Goal: Task Accomplishment & Management: Use online tool/utility

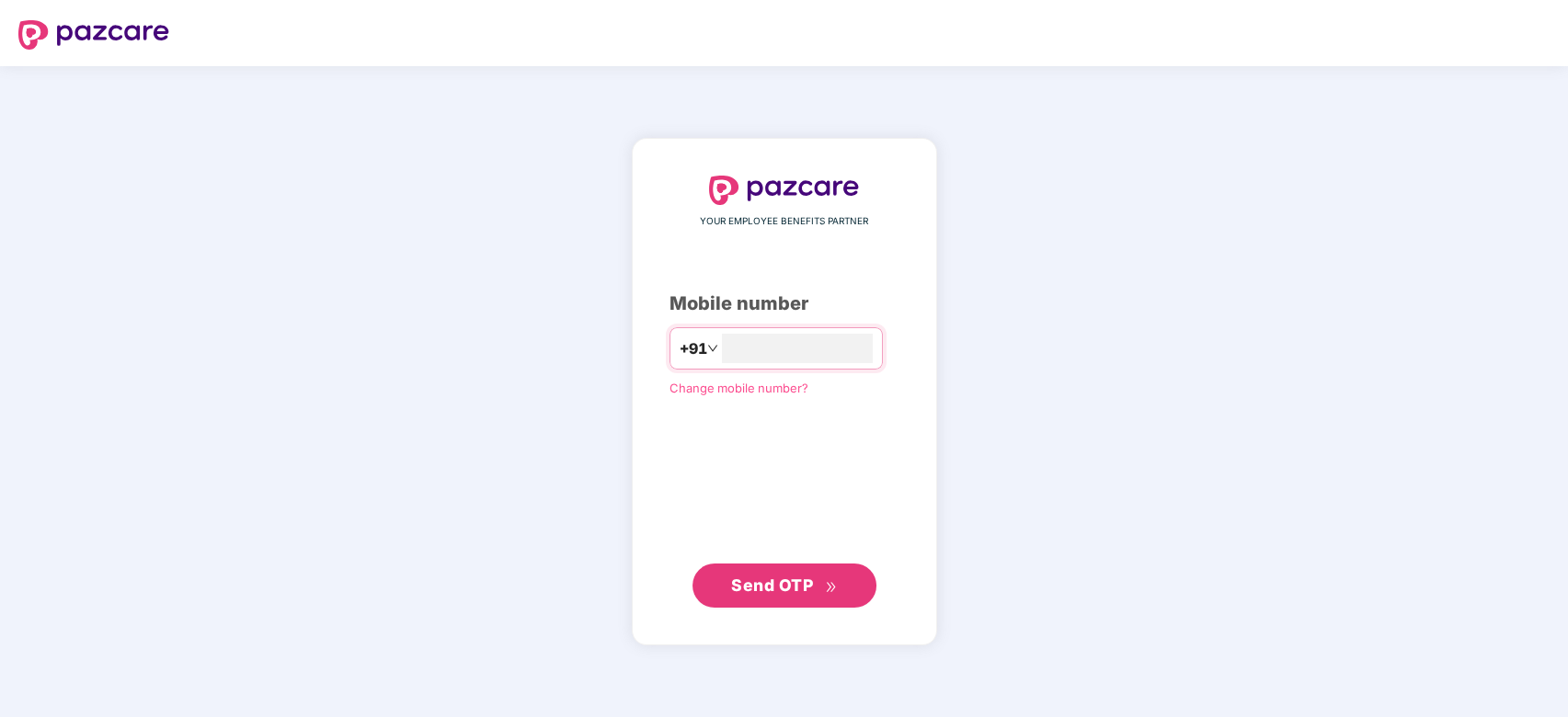
type input "**********"
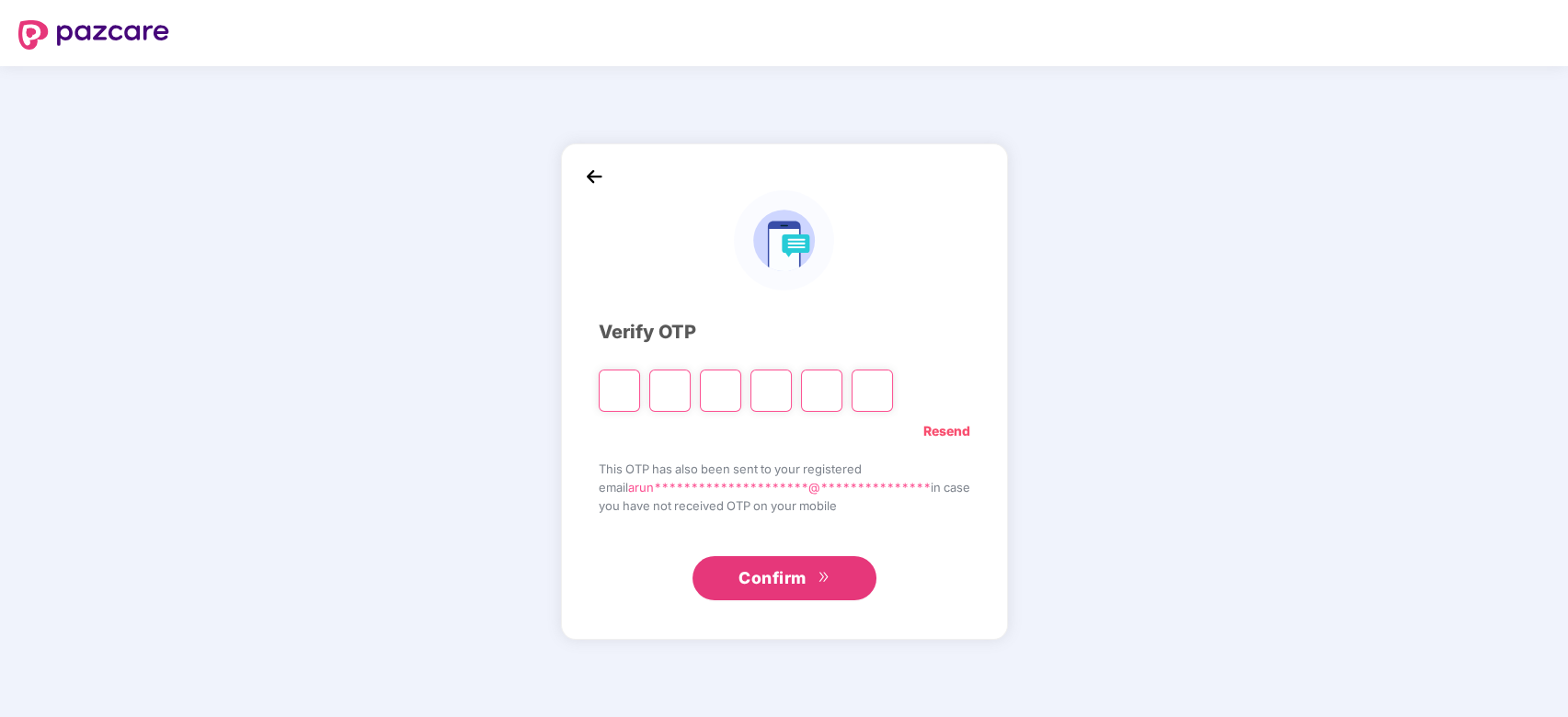
type input "*"
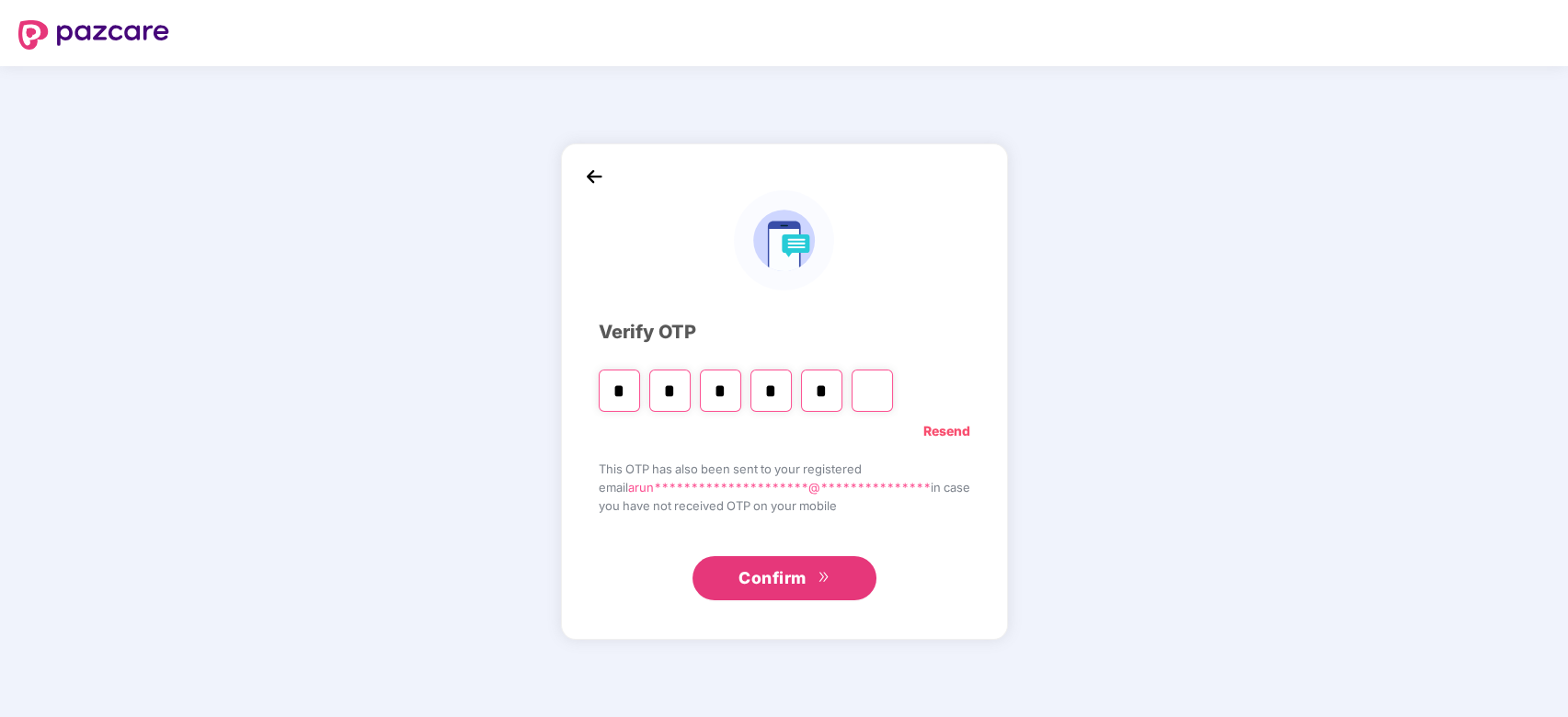
type input "*"
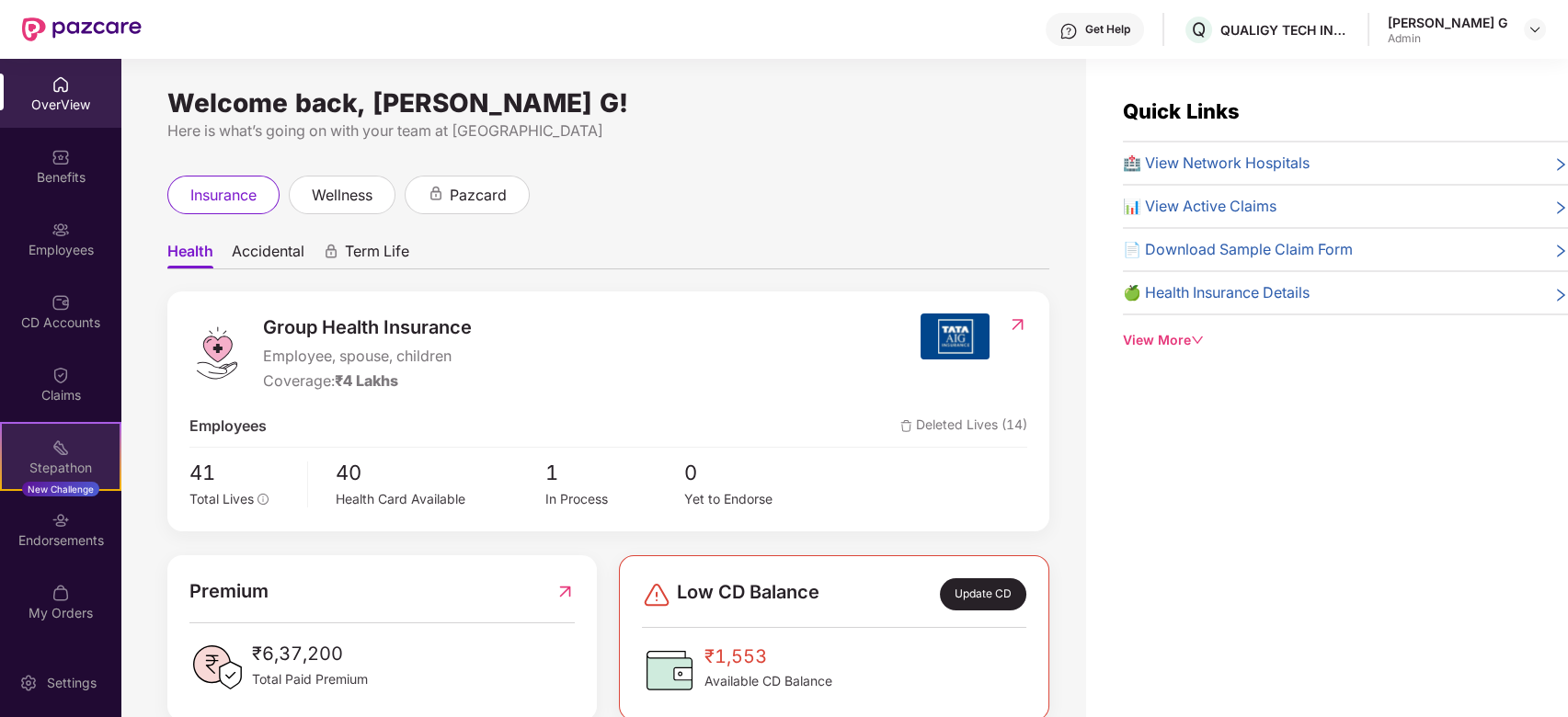
click at [56, 466] on div "Stepathon" at bounding box center [60, 467] width 118 height 18
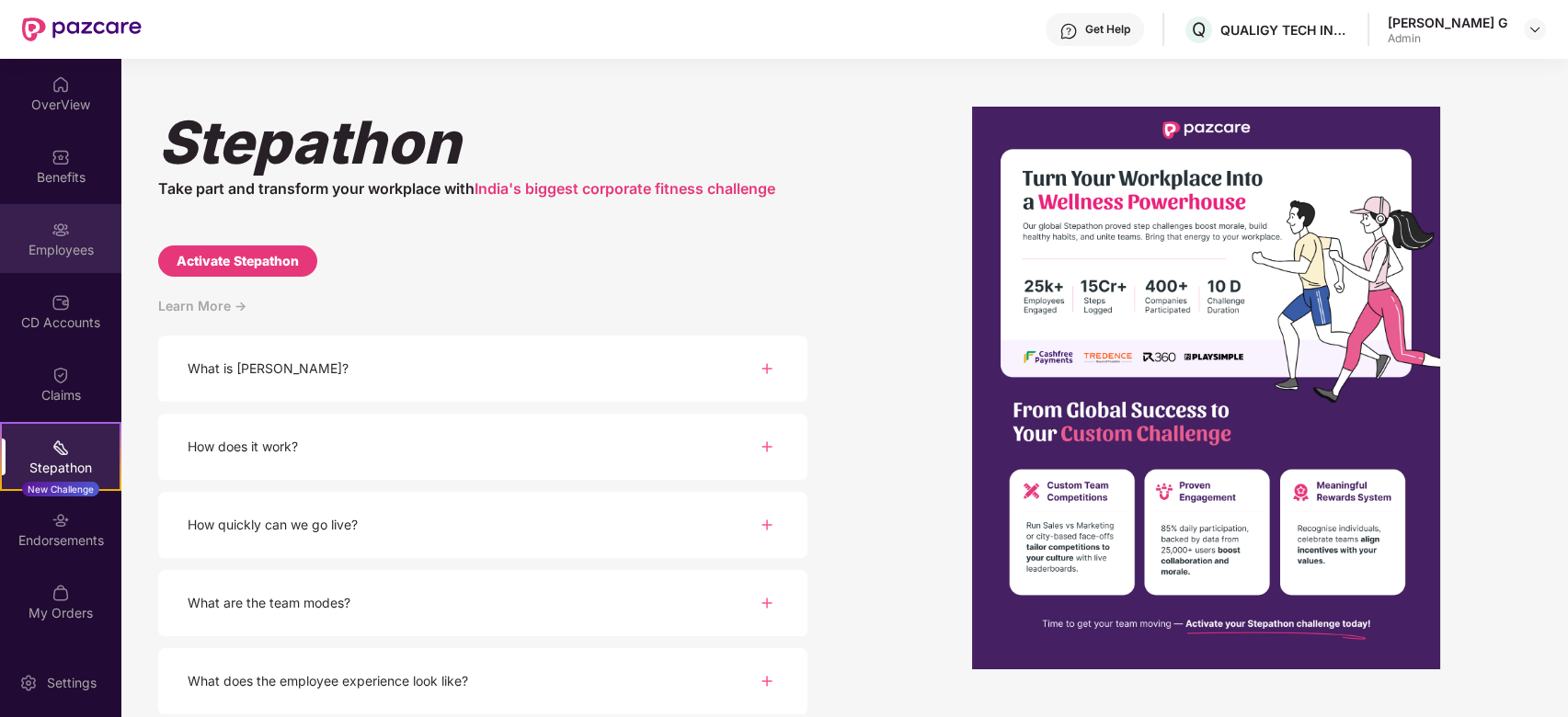
click at [75, 227] on div "Employees" at bounding box center [60, 238] width 122 height 69
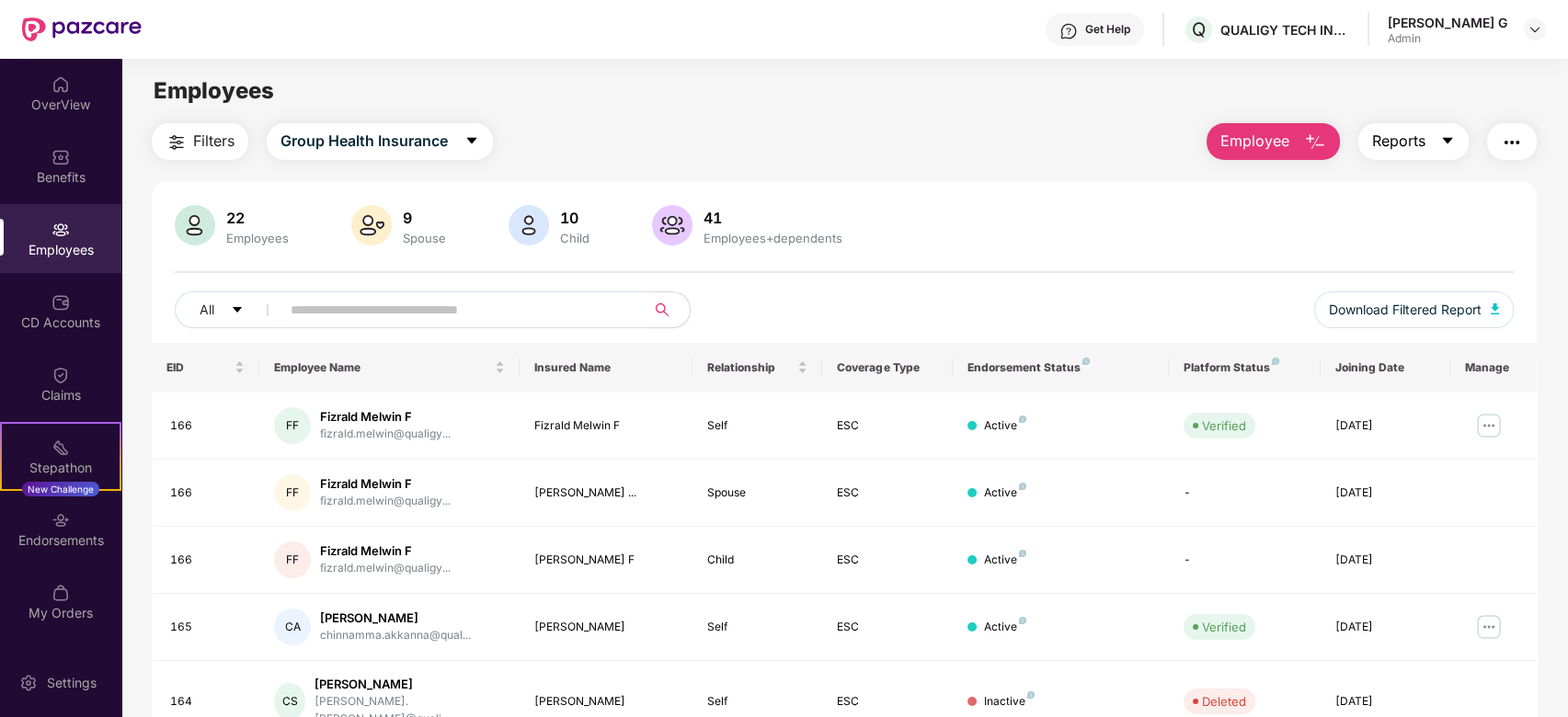
click at [1429, 144] on button "Reports" at bounding box center [1412, 142] width 110 height 37
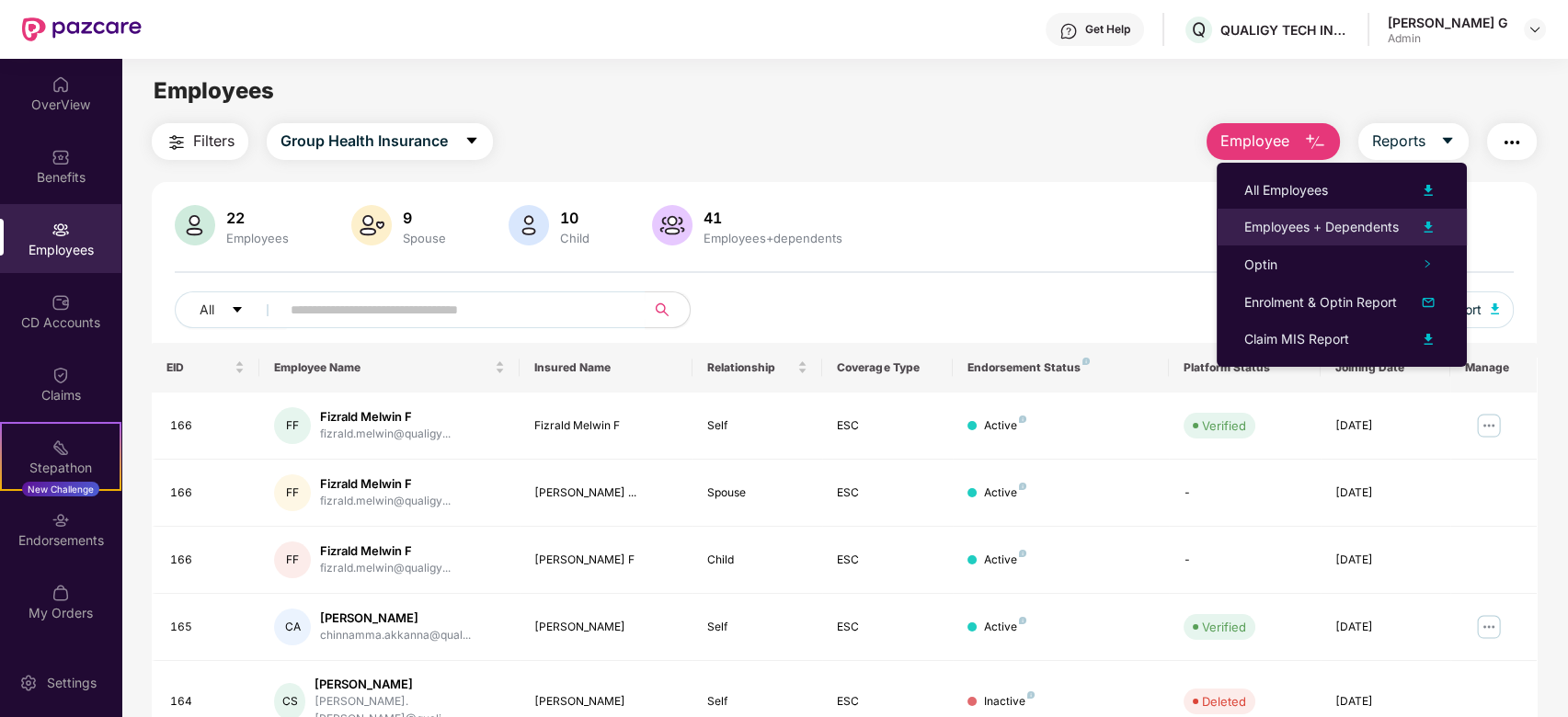
click at [1423, 224] on img at bounding box center [1427, 226] width 22 height 22
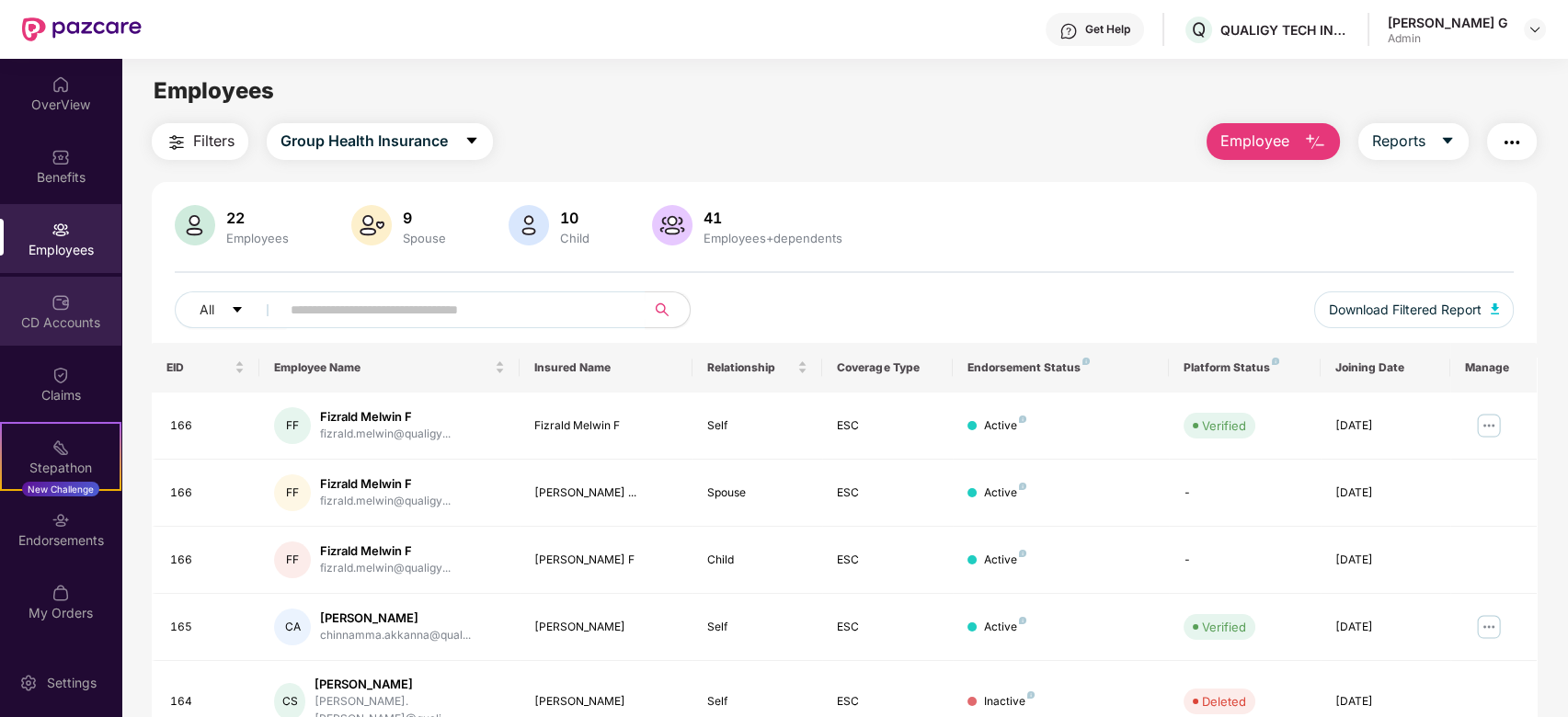
click at [19, 314] on div "CD Accounts" at bounding box center [60, 323] width 122 height 18
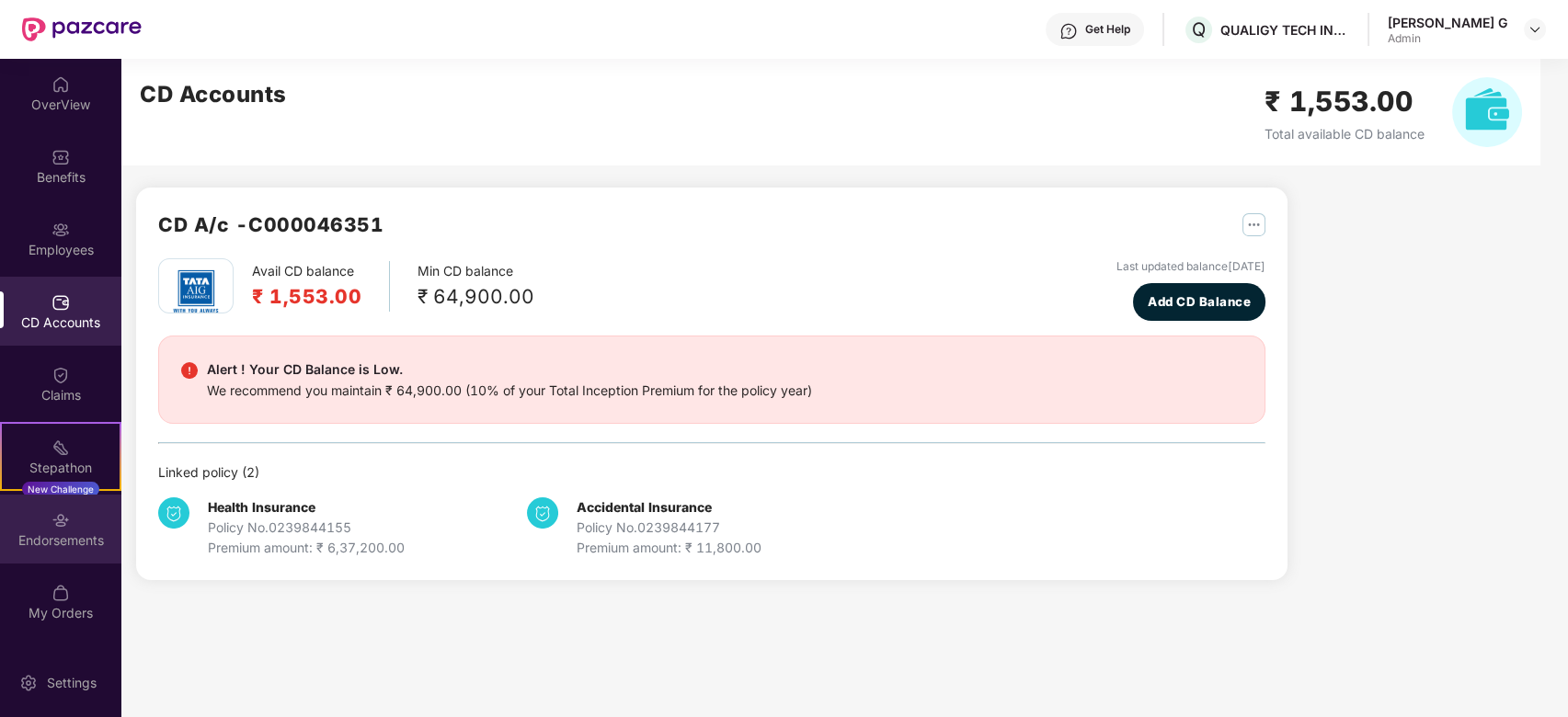
click at [77, 541] on div "Endorsements" at bounding box center [60, 540] width 122 height 18
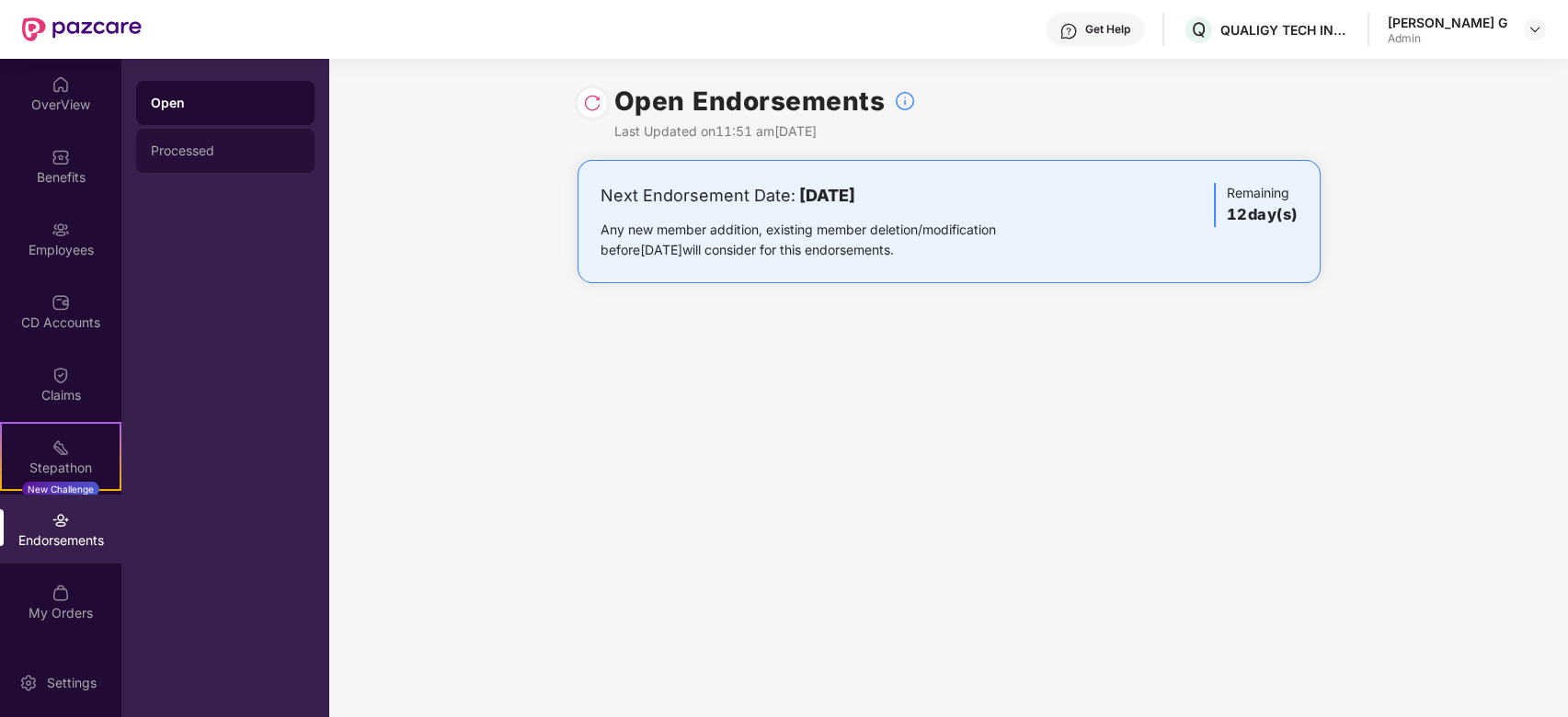
click at [169, 157] on div "Processed" at bounding box center [225, 151] width 149 height 15
